Goal: Task Accomplishment & Management: Use online tool/utility

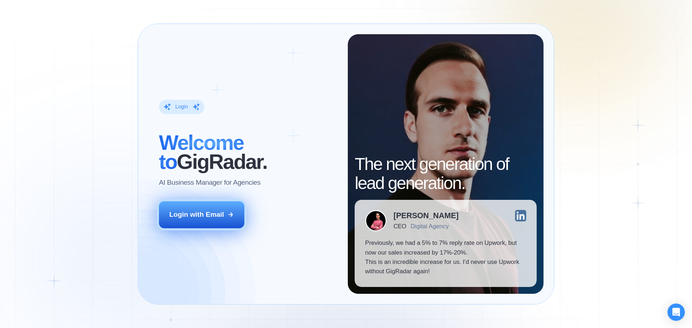
click at [187, 228] on button "Login with Email" at bounding box center [202, 214] width 86 height 27
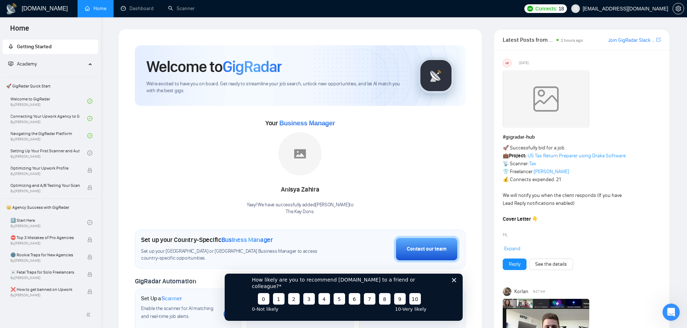
click at [452, 282] on icon "Close survey" at bounding box center [453, 280] width 4 height 4
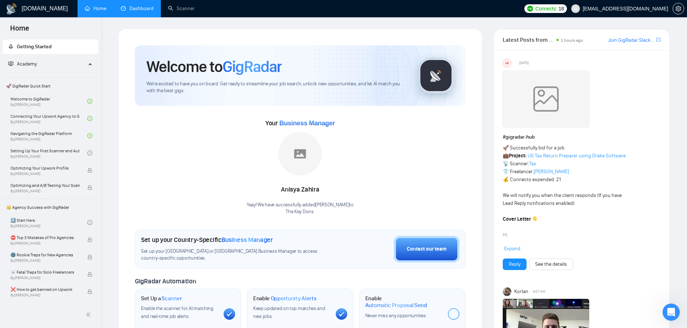
click at [129, 11] on link "Dashboard" at bounding box center [137, 8] width 33 height 6
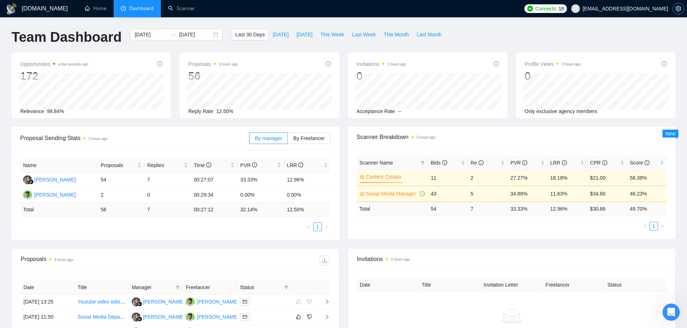
click at [673, 6] on span "setting" at bounding box center [678, 9] width 11 height 6
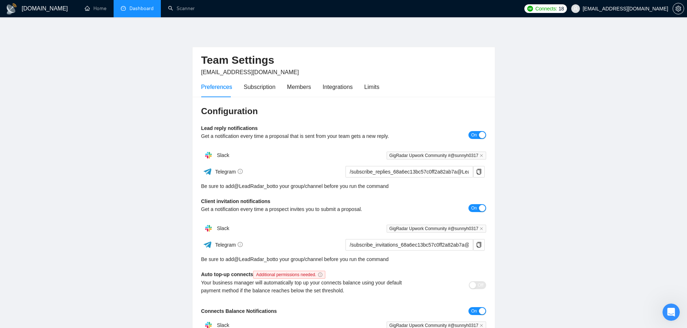
click at [361, 88] on div "Preferences Subscription Members Integrations Limits" at bounding box center [290, 87] width 178 height 21
click at [367, 89] on div "Limits" at bounding box center [371, 87] width 15 height 9
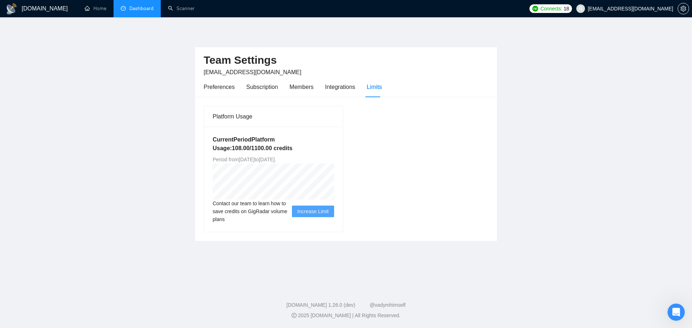
click at [129, 7] on link "Dashboard" at bounding box center [137, 8] width 33 height 6
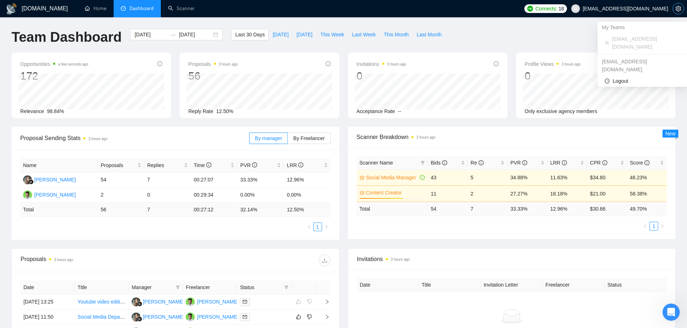
click at [676, 9] on icon "setting" at bounding box center [677, 9] width 5 height 6
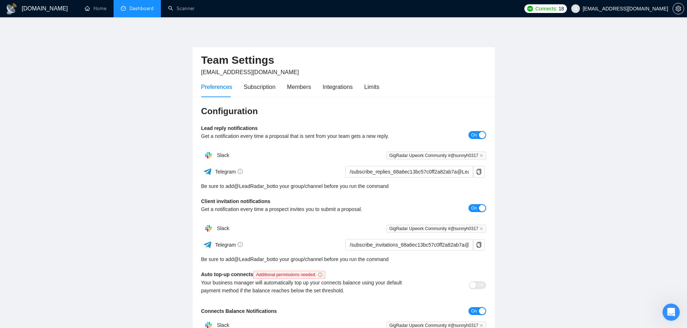
click at [378, 85] on div "Preferences Subscription Members Integrations Limits" at bounding box center [343, 87] width 285 height 21
click at [372, 88] on div "Limits" at bounding box center [371, 87] width 15 height 9
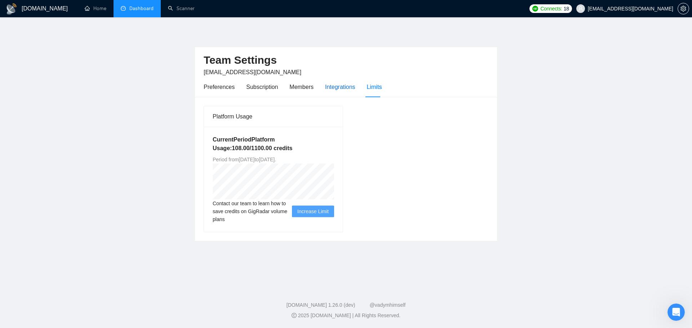
click at [341, 91] on div "Integrations" at bounding box center [340, 87] width 30 height 9
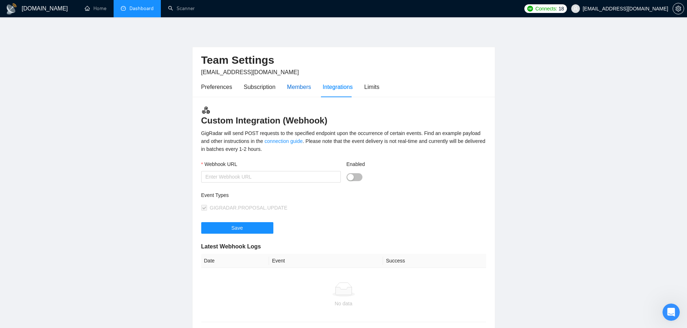
click at [300, 85] on div "Members" at bounding box center [299, 87] width 24 height 9
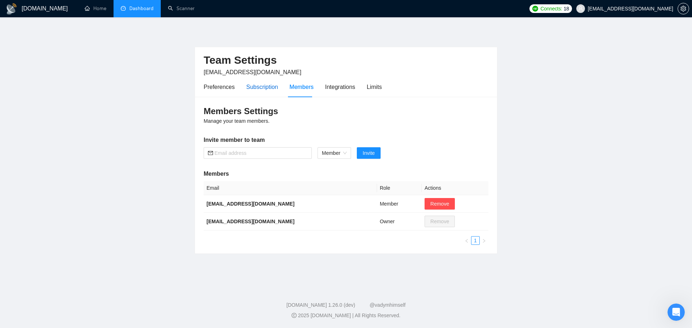
click at [265, 87] on div "Subscription" at bounding box center [262, 87] width 32 height 9
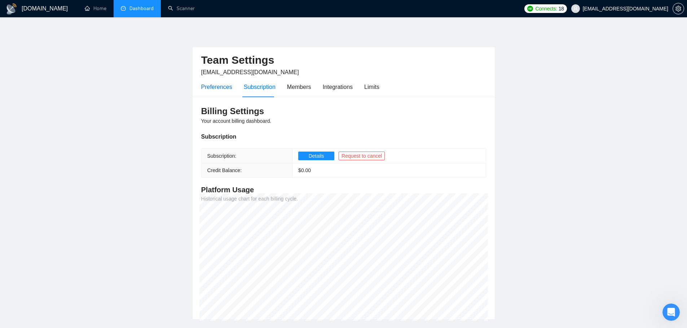
click at [224, 88] on div "Preferences" at bounding box center [216, 87] width 31 height 9
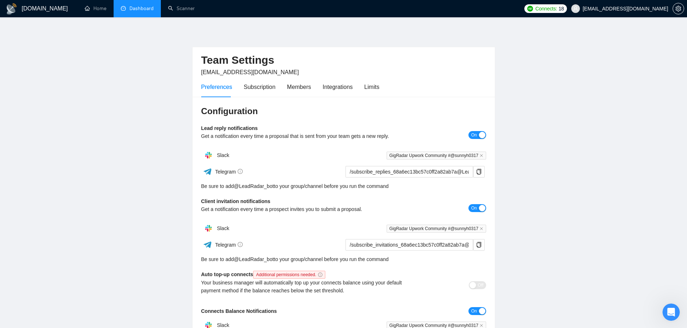
click at [126, 6] on link "Dashboard" at bounding box center [137, 8] width 33 height 6
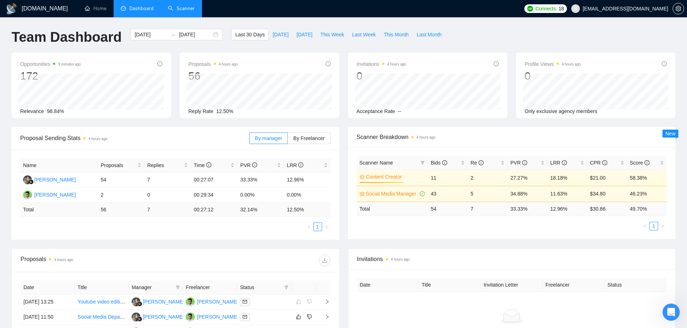
click at [187, 8] on link "Scanner" at bounding box center [181, 8] width 27 height 6
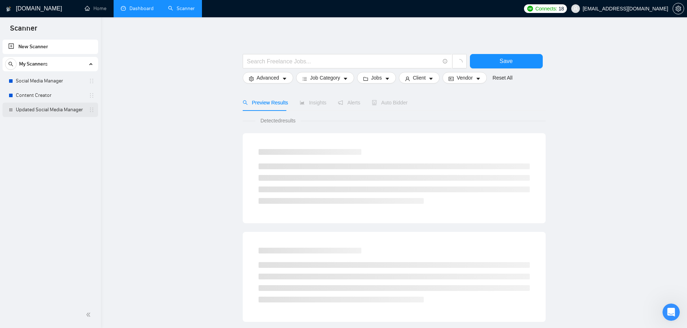
click at [57, 111] on link "Updated Social Media Manager" at bounding box center [50, 110] width 68 height 14
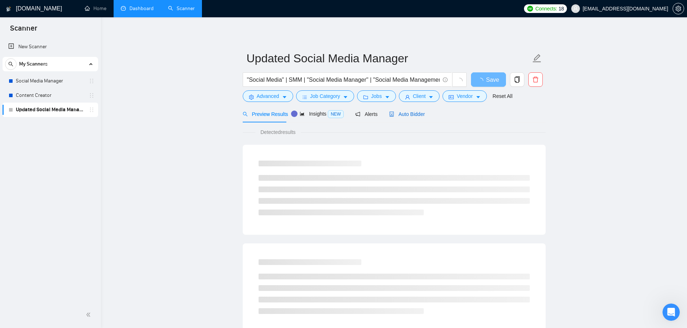
click at [390, 117] on span "Auto Bidder" at bounding box center [407, 114] width 36 height 6
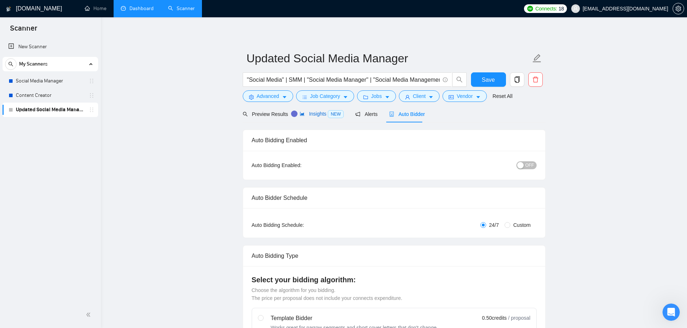
click at [338, 114] on span "NEW" at bounding box center [336, 114] width 16 height 8
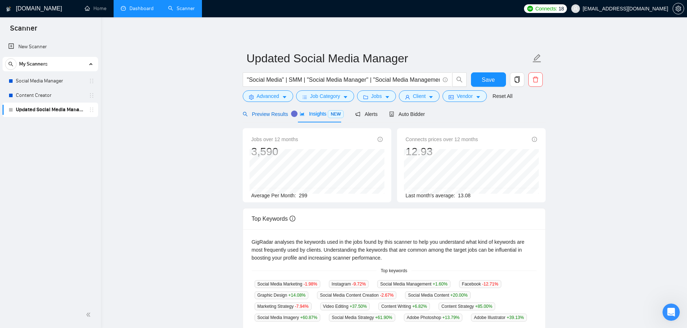
click at [269, 114] on span "Preview Results" at bounding box center [265, 114] width 45 height 6
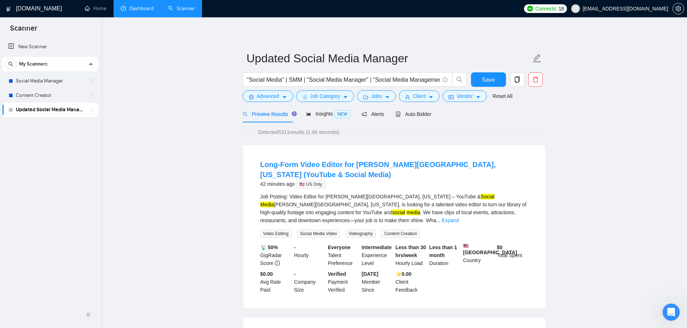
click at [521, 206] on div "Job Posting: Video Editor for Visit Clinton, Iowa – YouTube & Social Media Visi…" at bounding box center [393, 209] width 267 height 32
click at [458, 218] on link "Expand" at bounding box center [450, 221] width 17 height 6
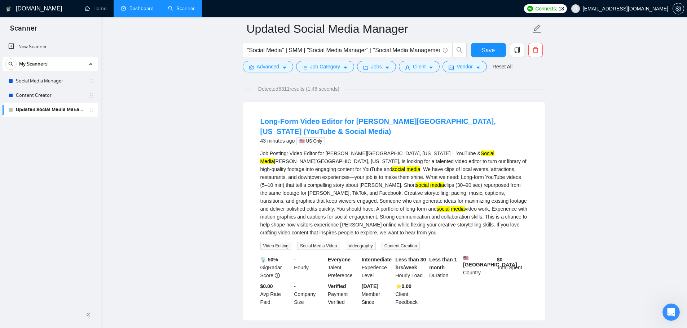
scroll to position [36, 0]
